Goal: Task Accomplishment & Management: Use online tool/utility

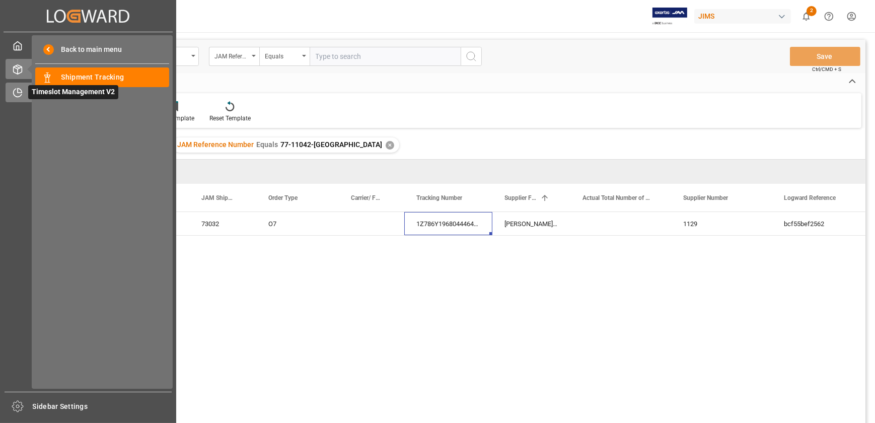
click at [11, 88] on div at bounding box center [14, 92] width 17 height 11
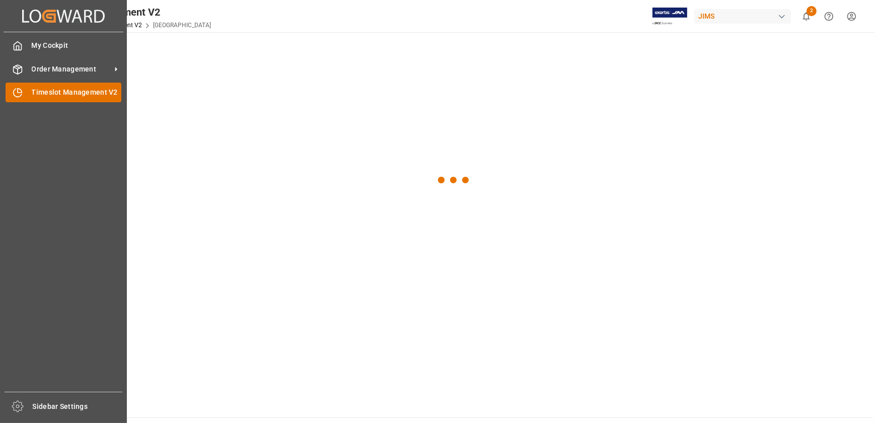
click at [51, 94] on span "Timeslot Management V2" at bounding box center [77, 92] width 90 height 11
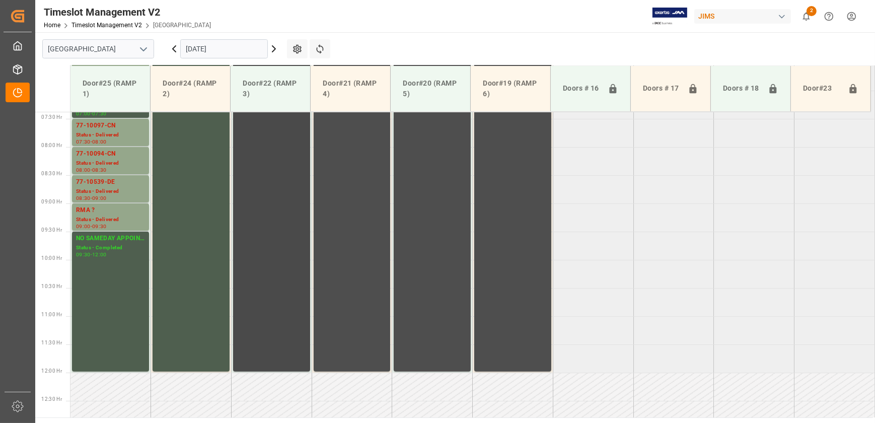
scroll to position [416, 0]
click at [243, 46] on input "[DATE]" at bounding box center [224, 48] width 88 height 19
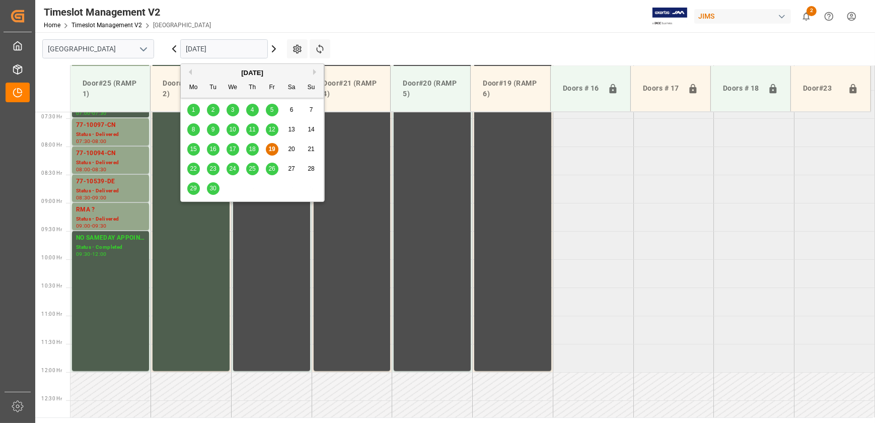
click at [192, 169] on span "22" at bounding box center [193, 168] width 7 height 7
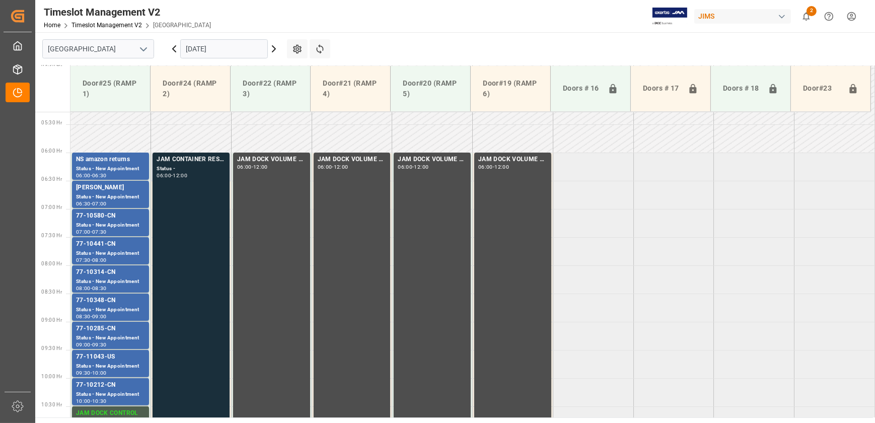
scroll to position [263, 0]
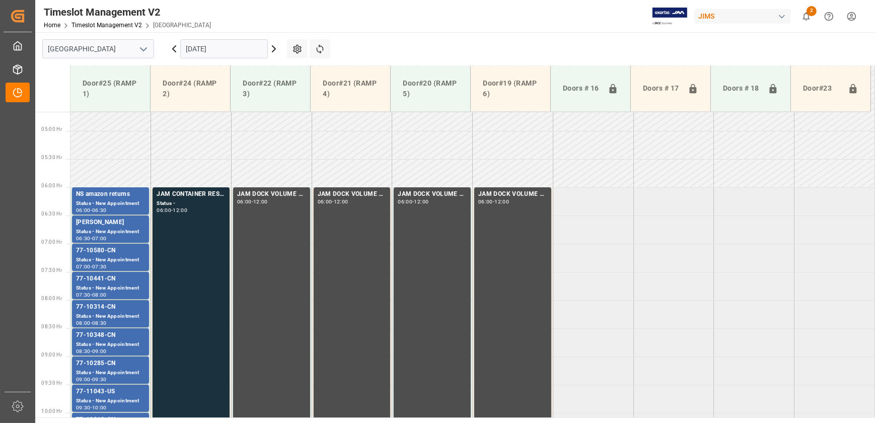
click at [274, 51] on icon at bounding box center [274, 49] width 12 height 12
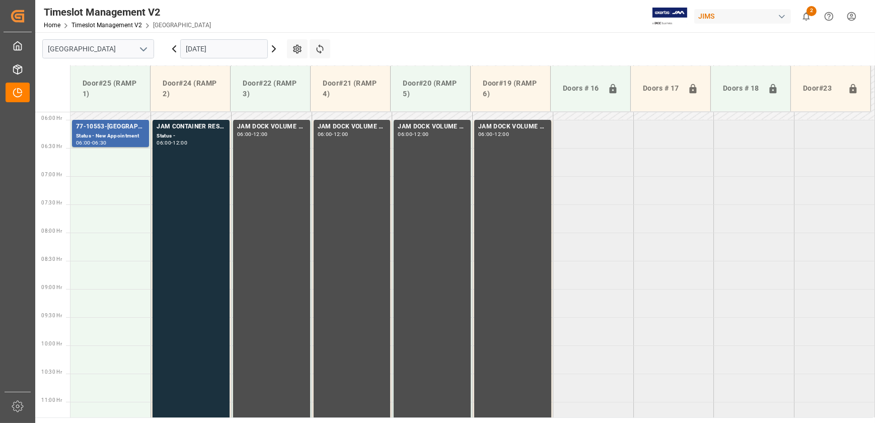
scroll to position [232, 0]
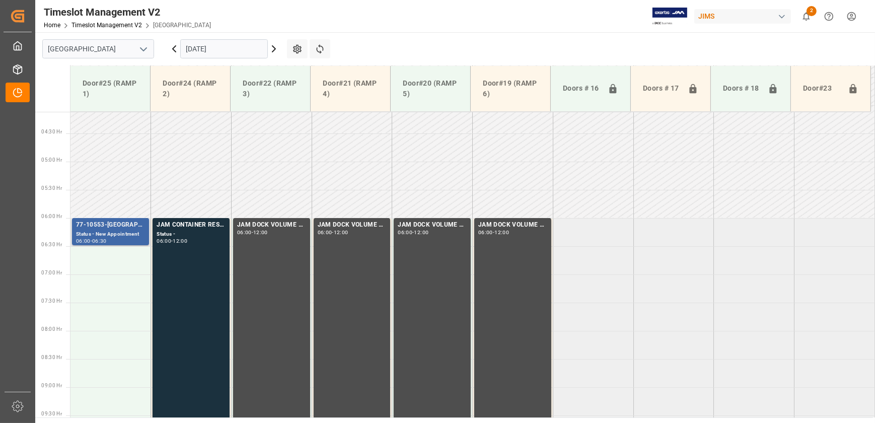
click at [117, 221] on div "77-10553-[GEOGRAPHIC_DATA]" at bounding box center [110, 225] width 69 height 10
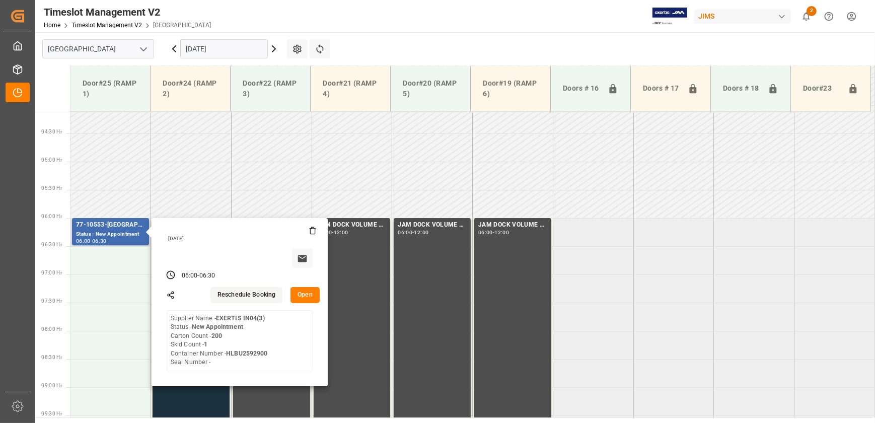
click at [298, 293] on button "Open" at bounding box center [304, 295] width 29 height 16
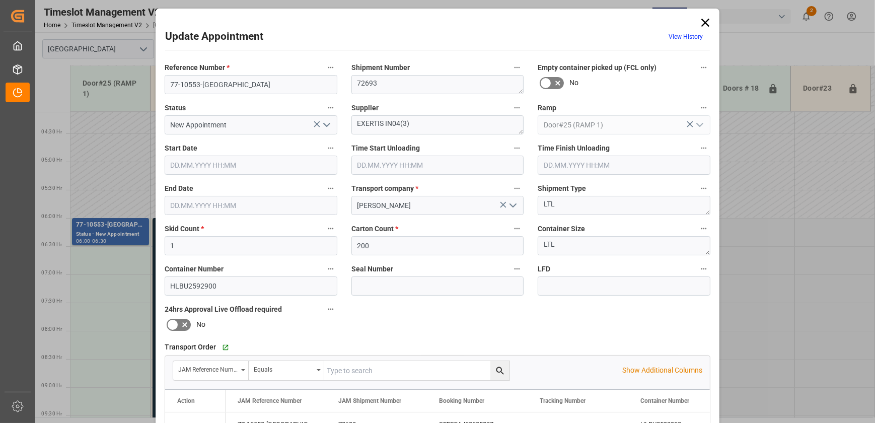
type input "[DATE] 06:00"
type input "[DATE] 06:30"
type input "[DATE] 14:49"
click at [231, 84] on input "77-10553-[GEOGRAPHIC_DATA]" at bounding box center [251, 84] width 173 height 19
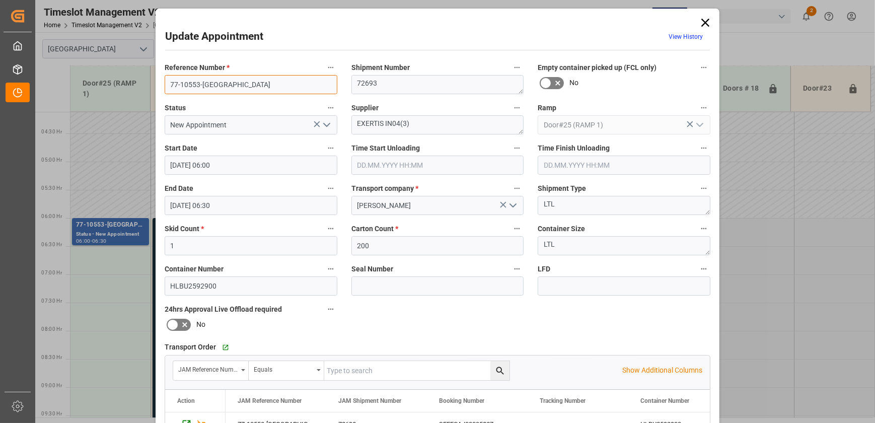
click at [231, 84] on input "77-10553-[GEOGRAPHIC_DATA]" at bounding box center [251, 84] width 173 height 19
click at [372, 122] on textarea "EXERTIS IN04(3)" at bounding box center [437, 124] width 173 height 19
click at [704, 19] on icon at bounding box center [705, 23] width 14 height 14
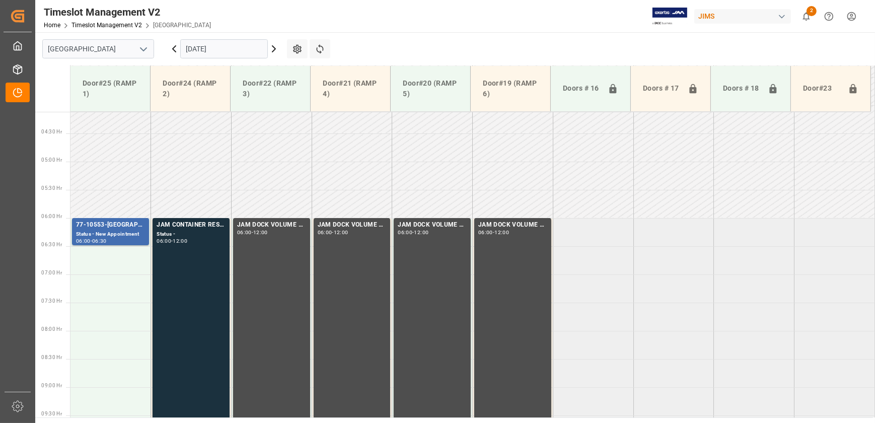
click at [275, 48] on icon at bounding box center [273, 49] width 3 height 6
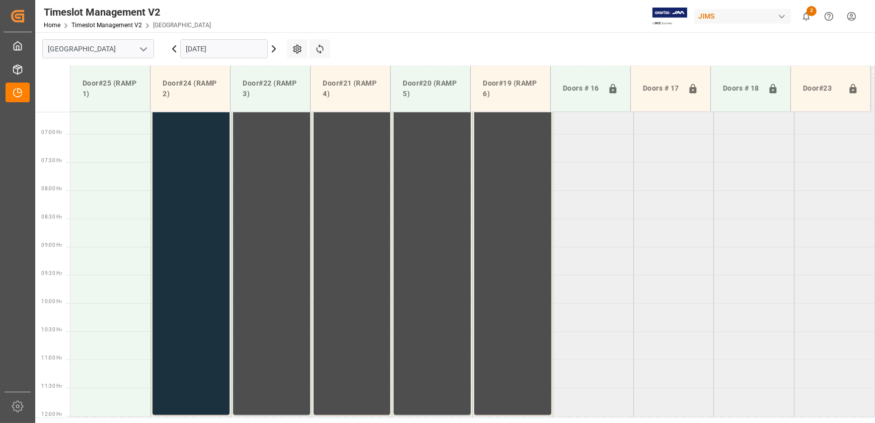
scroll to position [324, 0]
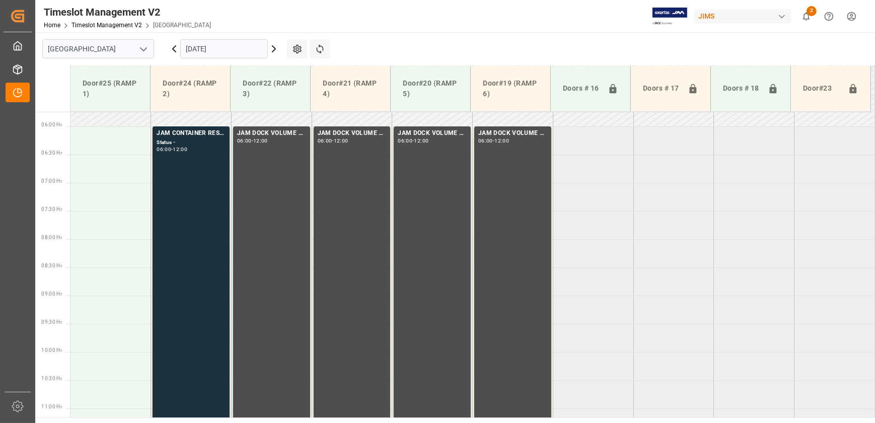
click at [174, 50] on icon at bounding box center [174, 49] width 3 height 6
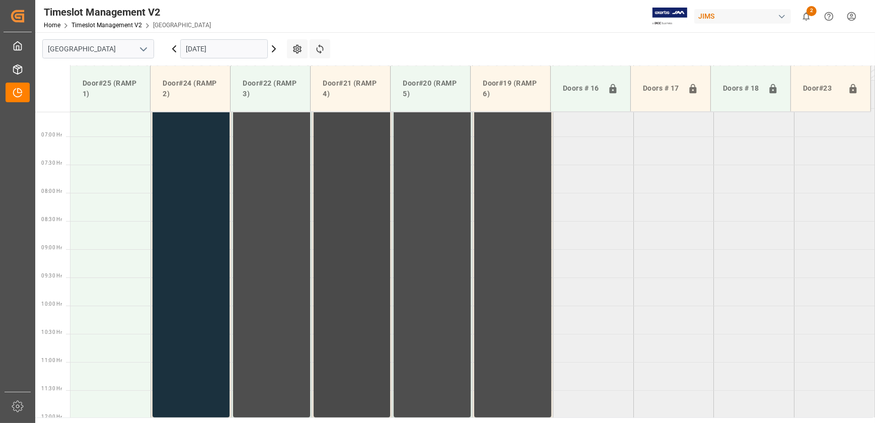
scroll to position [244, 0]
